Goal: Task Accomplishment & Management: Use online tool/utility

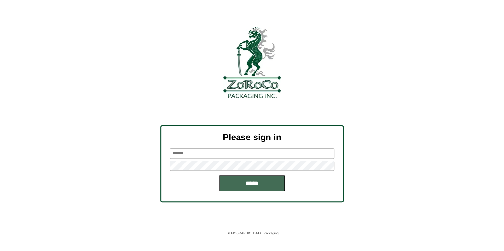
type input "*******"
click at [250, 189] on input "*****" at bounding box center [252, 183] width 66 height 16
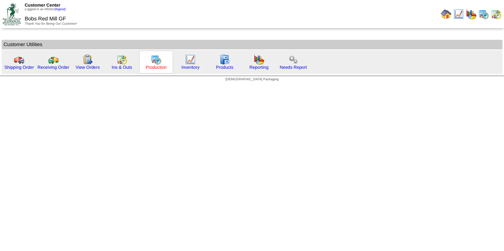
click at [154, 67] on link "Production" at bounding box center [156, 67] width 21 height 5
